Goal: Information Seeking & Learning: Learn about a topic

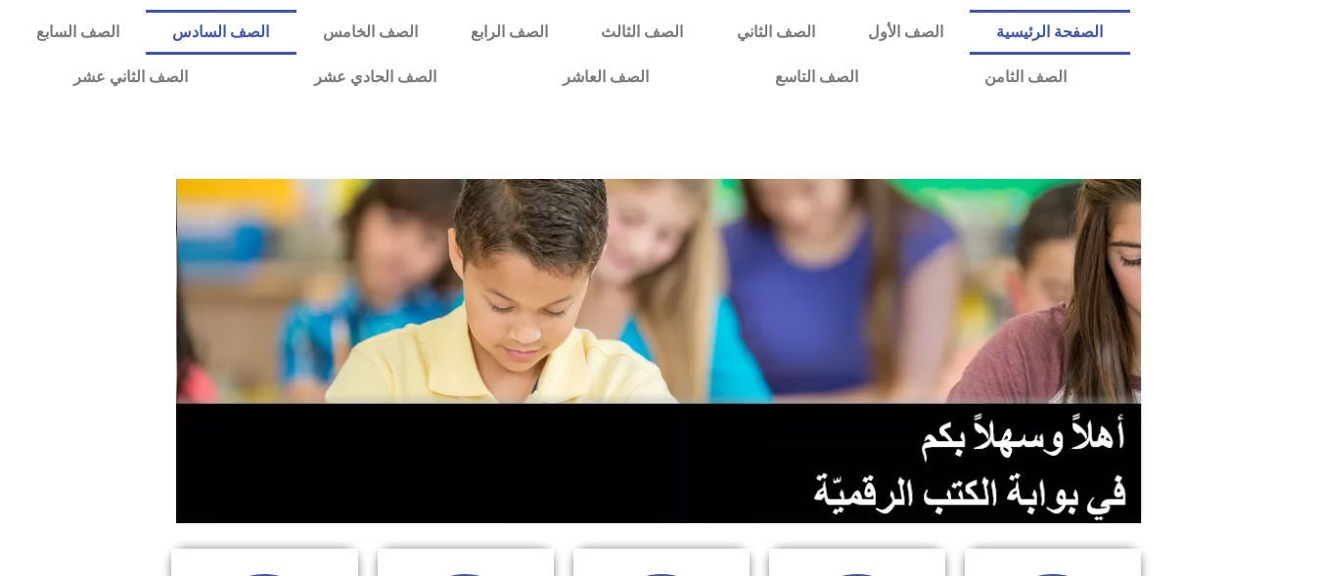
click at [296, 25] on link "الصف السادس" at bounding box center [221, 32] width 150 height 45
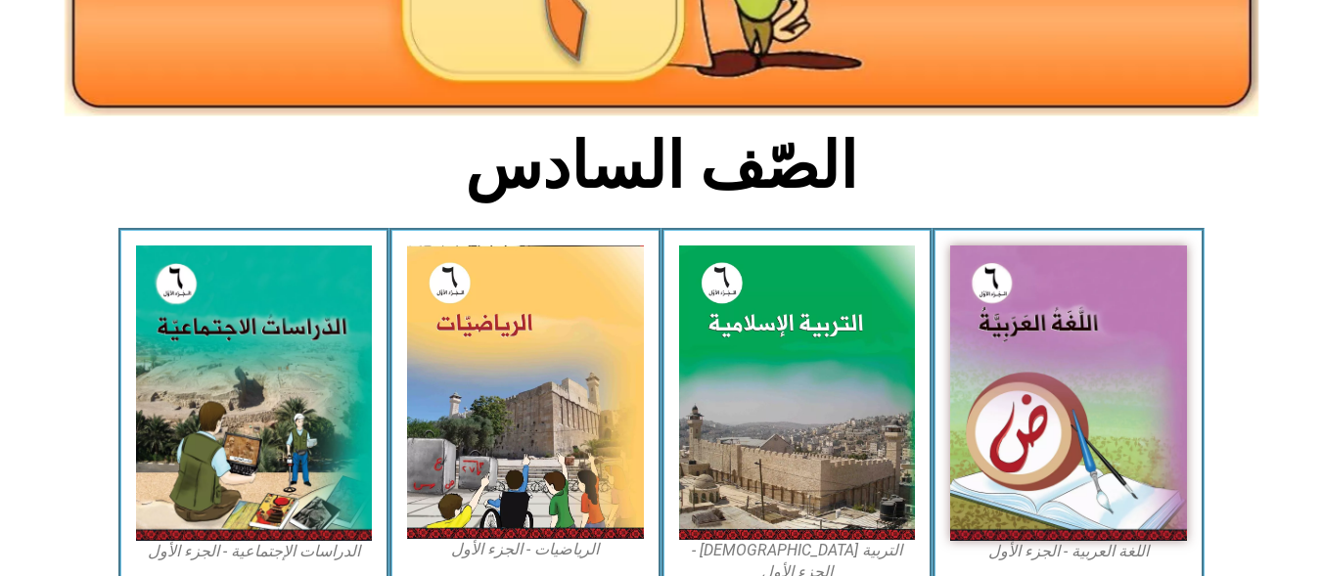
scroll to position [391, 0]
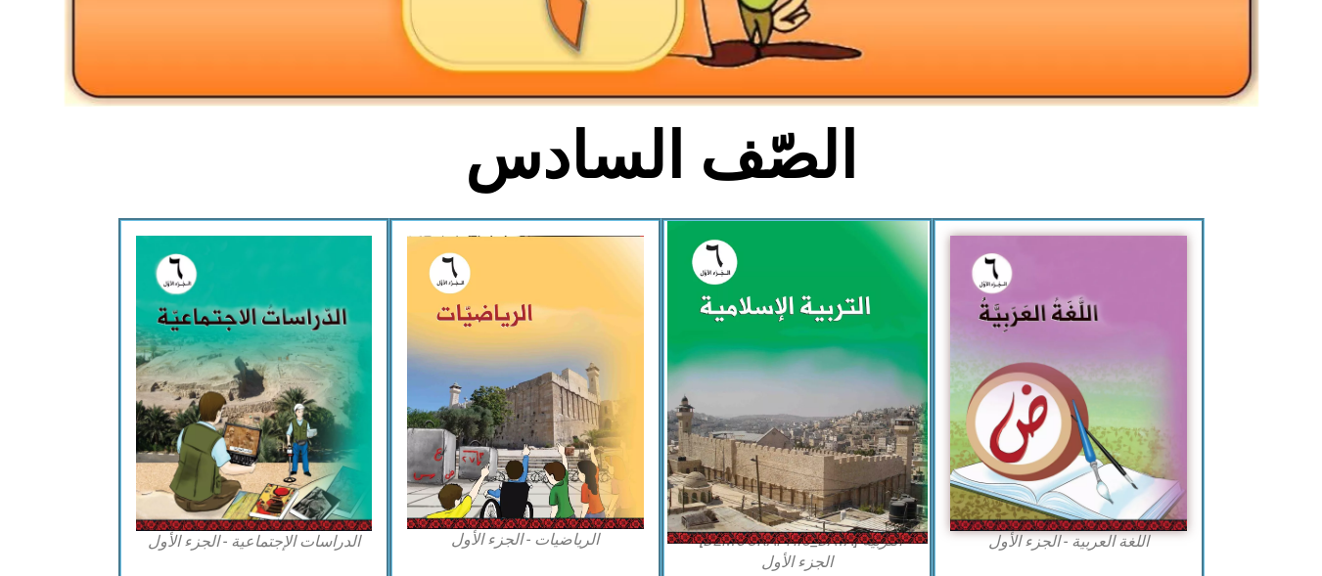
click at [749, 269] on img at bounding box center [796, 383] width 260 height 324
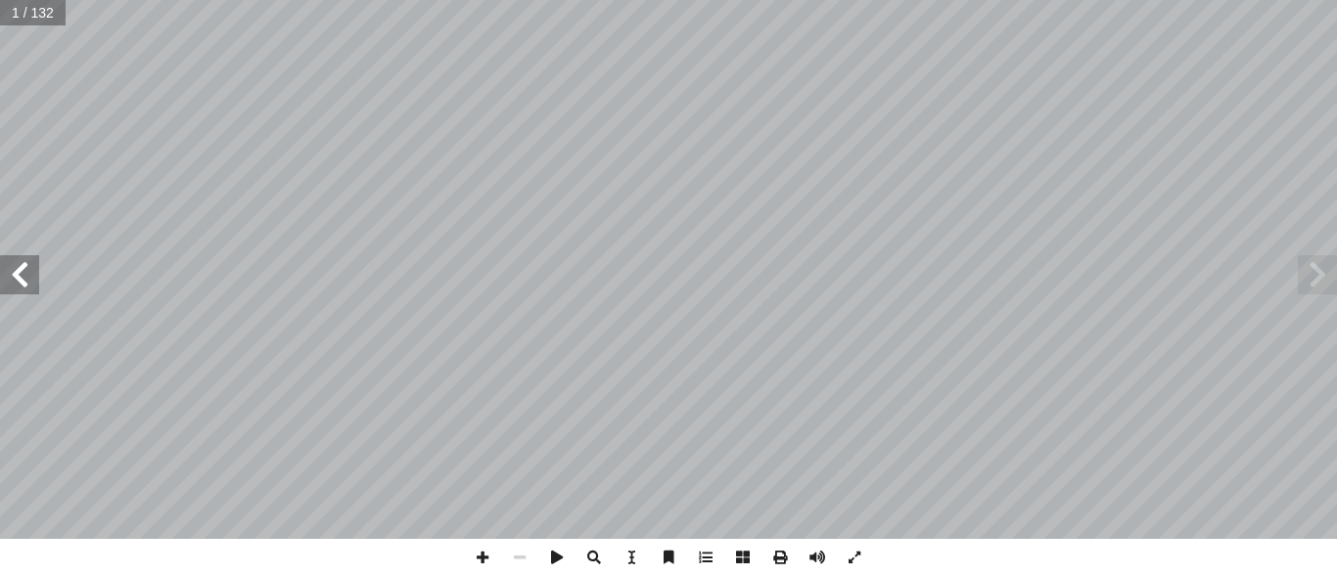
click at [36, 268] on span at bounding box center [19, 274] width 39 height 39
click at [35, 268] on span at bounding box center [19, 274] width 39 height 39
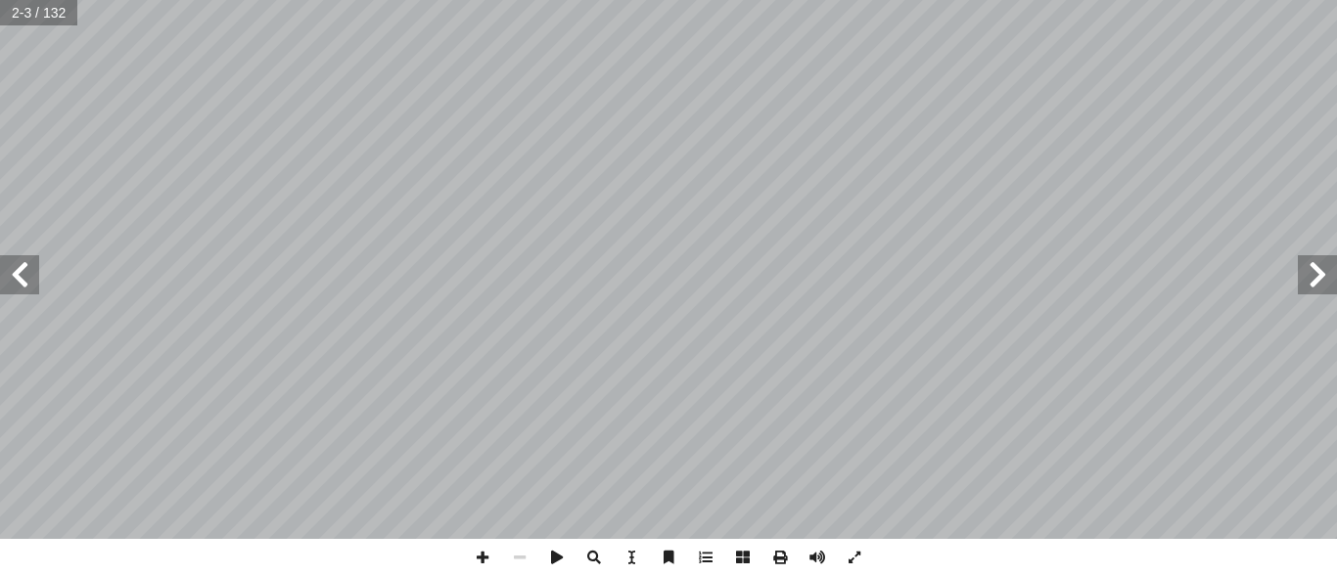
click at [35, 268] on span at bounding box center [19, 274] width 39 height 39
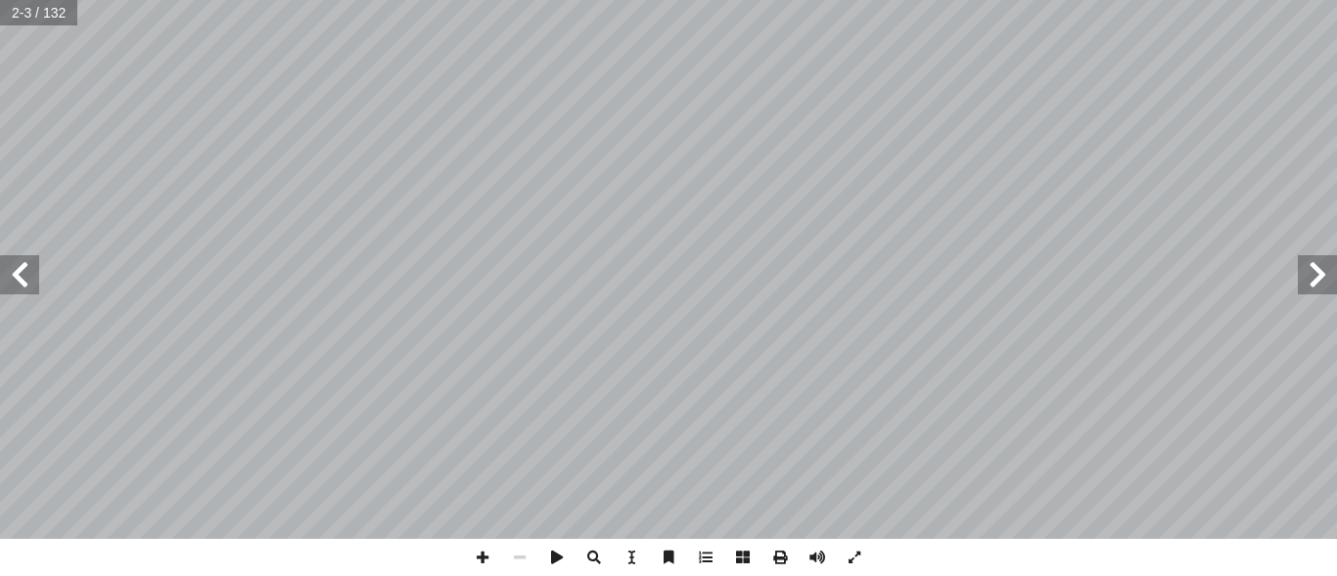
click at [35, 268] on span at bounding box center [19, 274] width 39 height 39
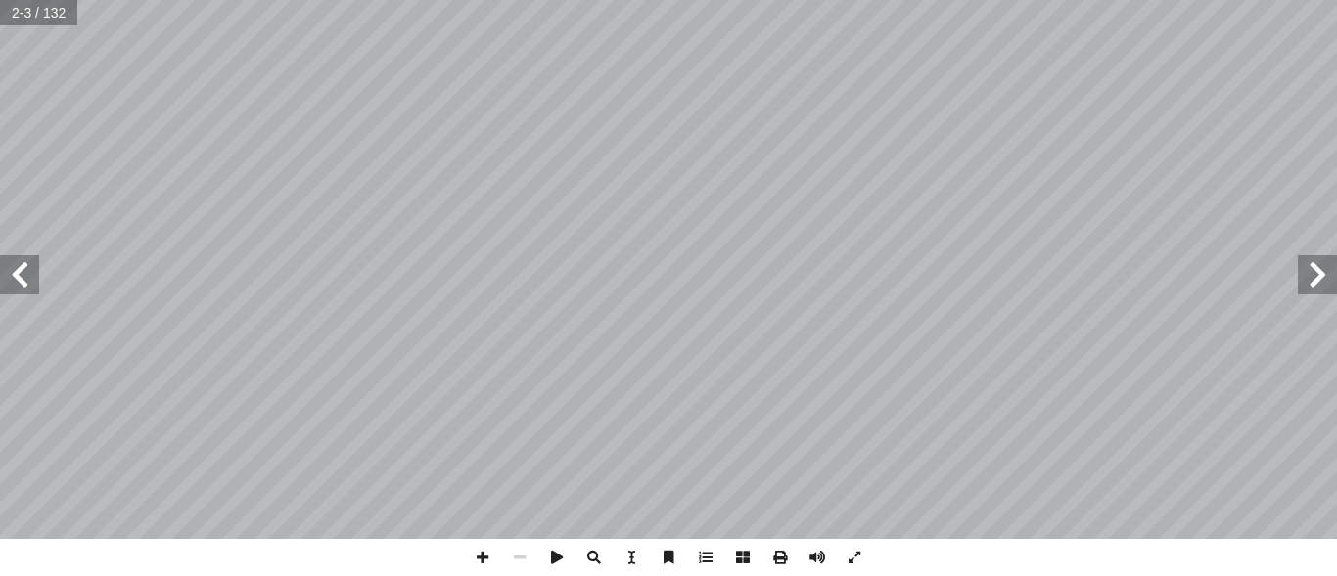
click at [35, 268] on span at bounding box center [19, 274] width 39 height 39
click at [32, 269] on span at bounding box center [19, 274] width 39 height 39
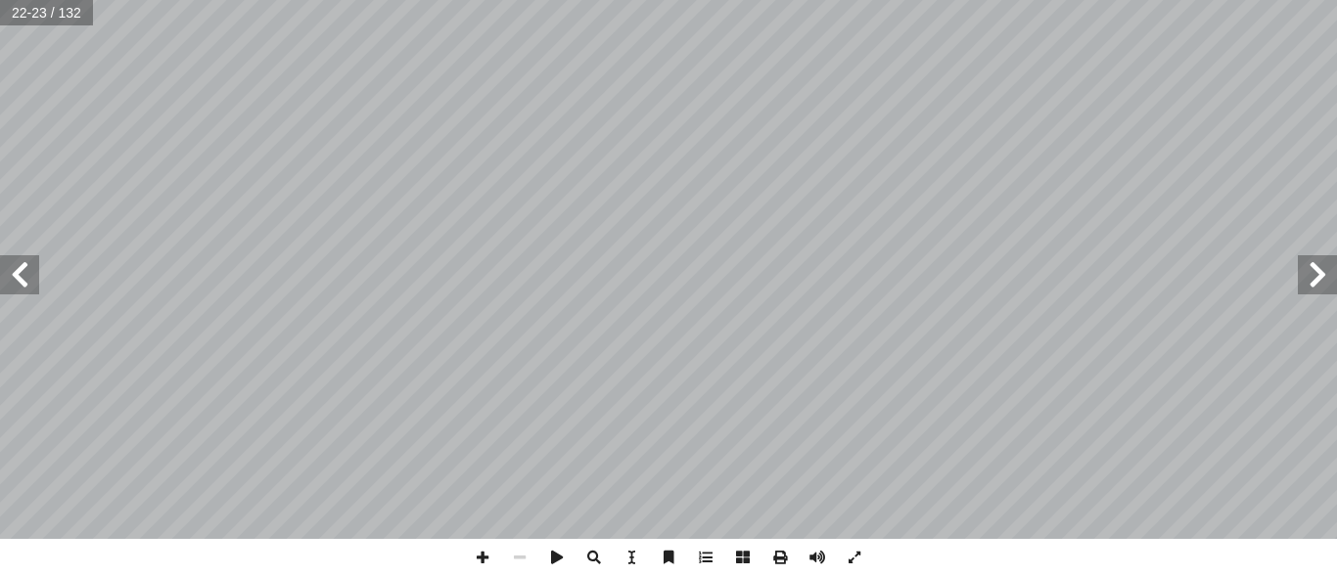
click at [32, 269] on span at bounding box center [19, 274] width 39 height 39
click at [490, 561] on span at bounding box center [482, 557] width 37 height 37
click at [15, 284] on span at bounding box center [19, 274] width 39 height 39
click at [519, 555] on span at bounding box center [519, 557] width 37 height 37
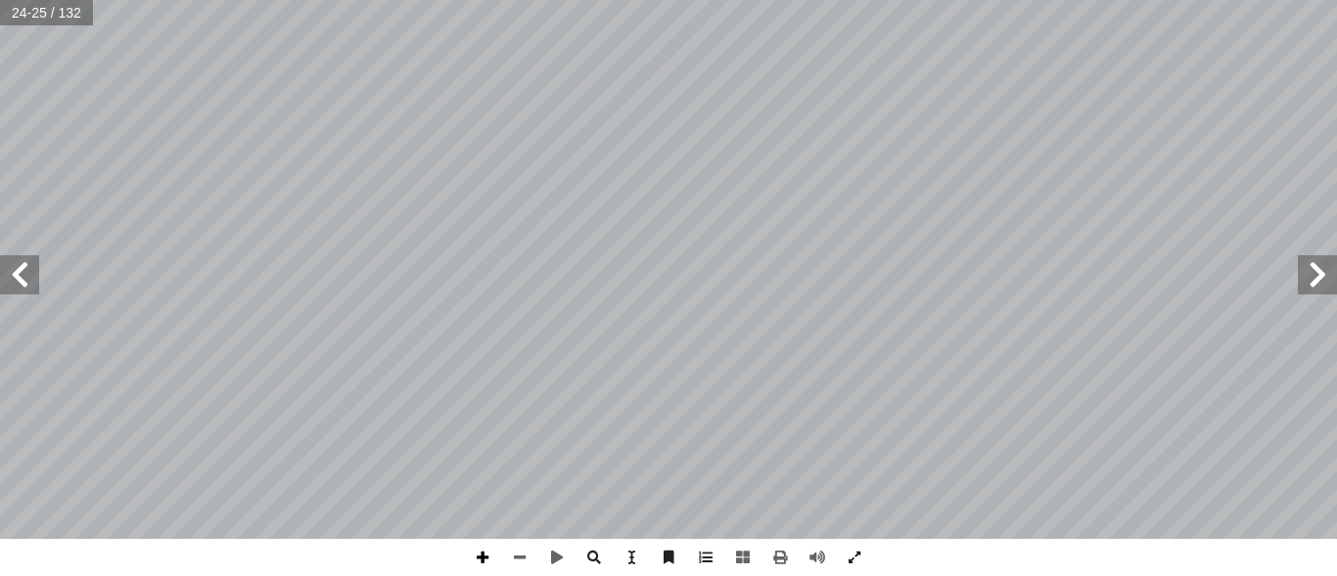
click at [478, 554] on span at bounding box center [482, 557] width 37 height 37
click at [353, 129] on html "الصفحة الرئيسية الصف الأول الصف الثاني الصف الثالث الصف الرابع الصف الخامس الصف…" at bounding box center [668, 64] width 1337 height 129
click at [532, 556] on span at bounding box center [519, 557] width 37 height 37
click at [21, 269] on span at bounding box center [19, 274] width 39 height 39
click at [23, 277] on span at bounding box center [19, 274] width 39 height 39
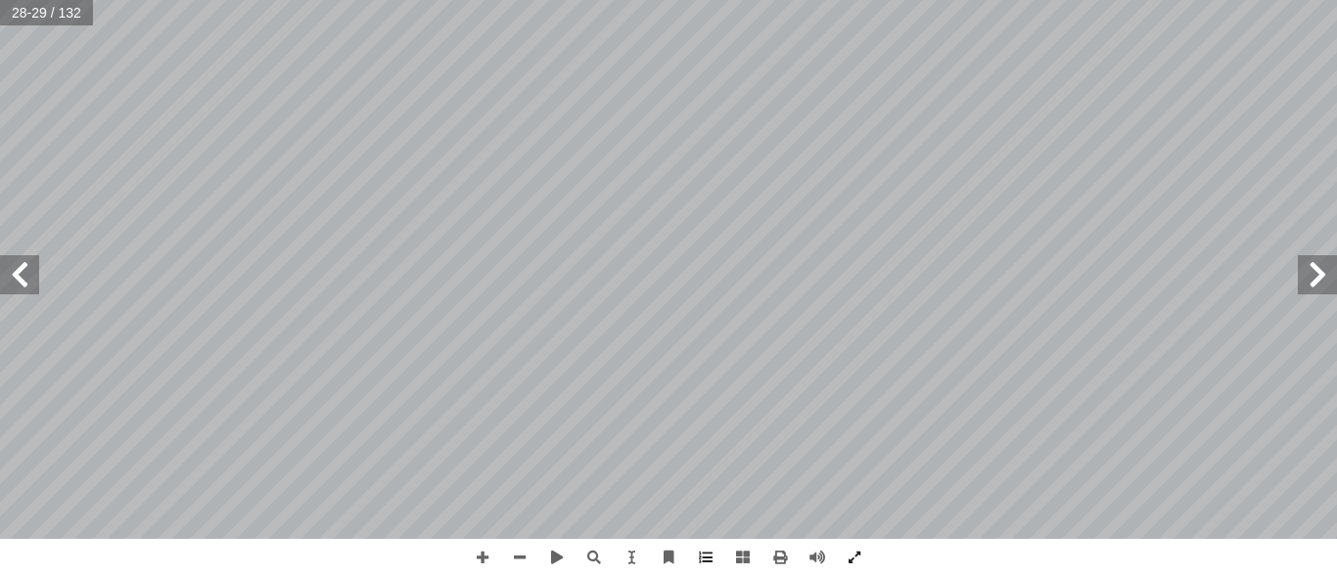
click at [1324, 270] on span at bounding box center [1317, 274] width 39 height 39
